Goal: Transaction & Acquisition: Purchase product/service

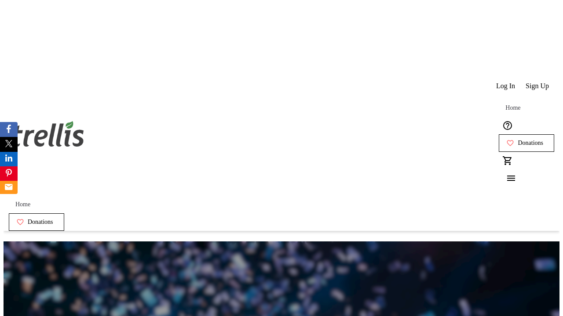
click at [517, 140] on span "Donations" at bounding box center [529, 143] width 25 height 7
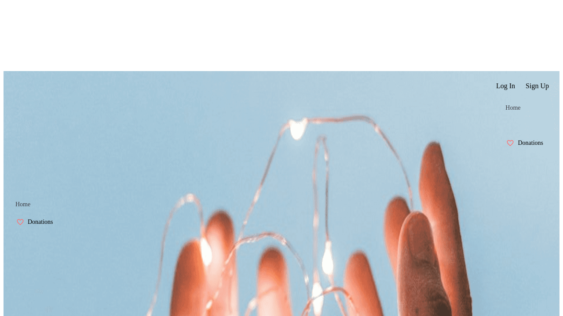
scroll to position [1, 0]
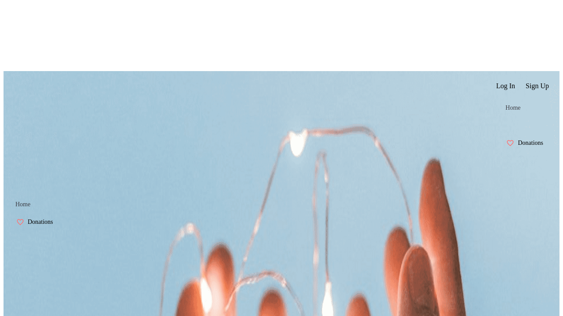
select select "BC"
select select "CA"
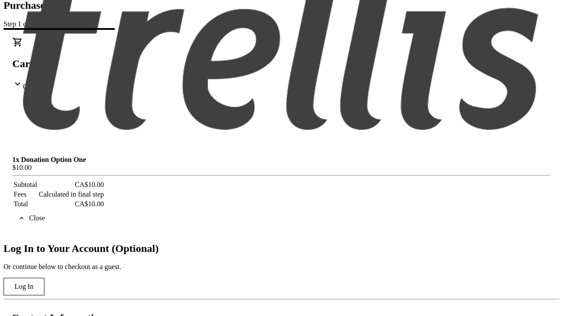
type input "V1Y 0C2"
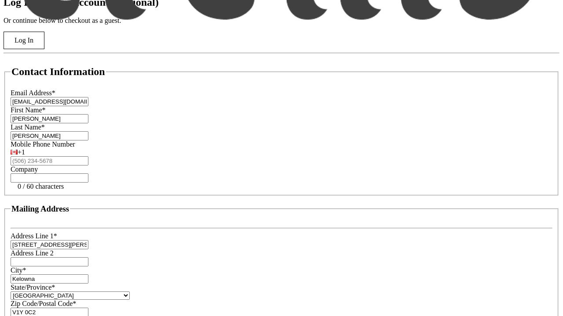
scroll to position [236, 0]
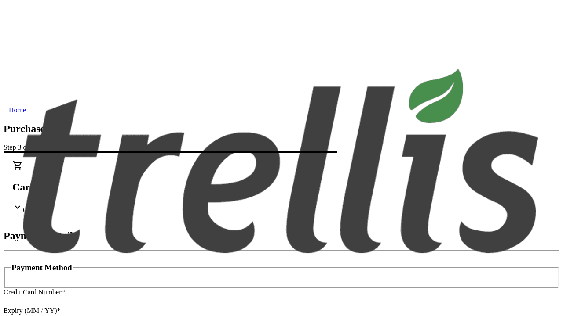
type input "V1Y 0C2"
